Goal: Check status: Check status

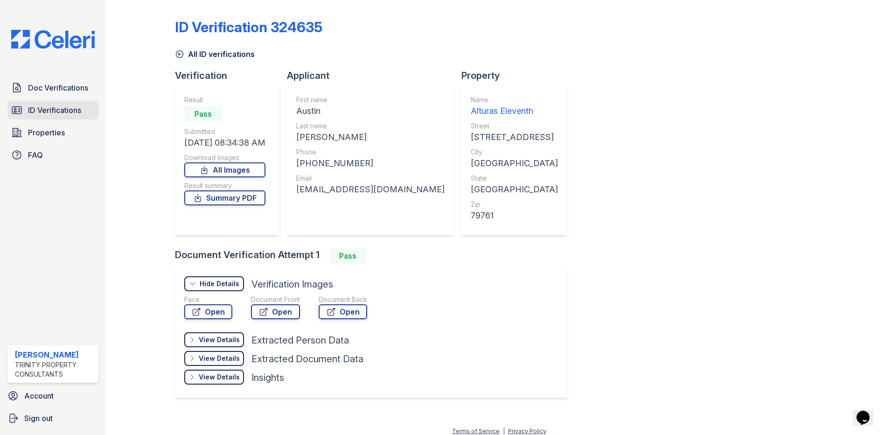
click at [27, 109] on link "ID Verifications" at bounding box center [52, 110] width 91 height 19
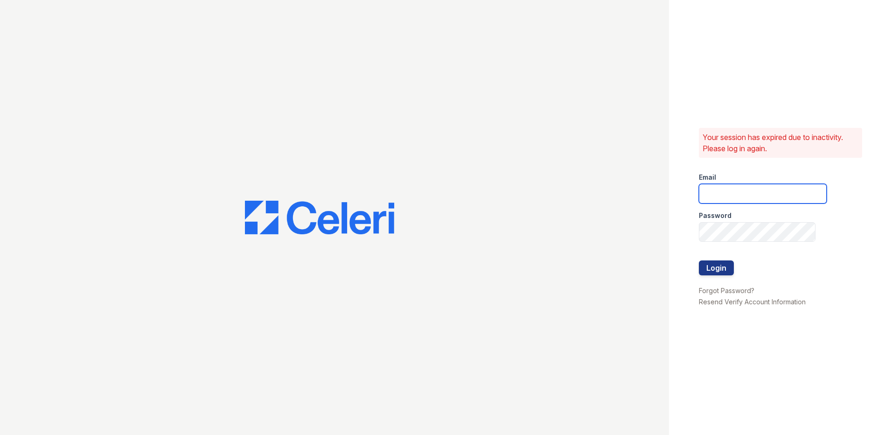
type input "[EMAIL_ADDRESS][DOMAIN_NAME]"
click at [727, 273] on button "Login" at bounding box center [716, 267] width 35 height 15
